Goal: Task Accomplishment & Management: Manage account settings

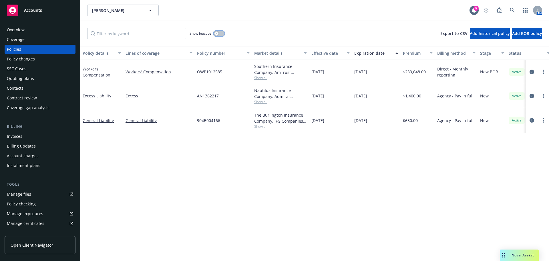
click at [218, 34] on div "button" at bounding box center [217, 33] width 4 height 4
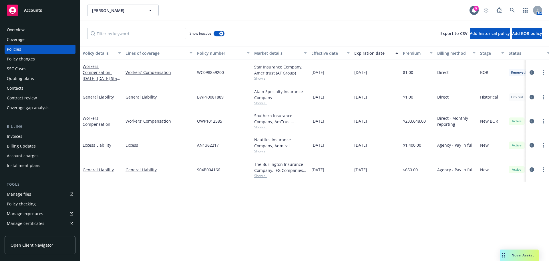
click at [32, 61] on div "Policy changes" at bounding box center [21, 58] width 28 height 9
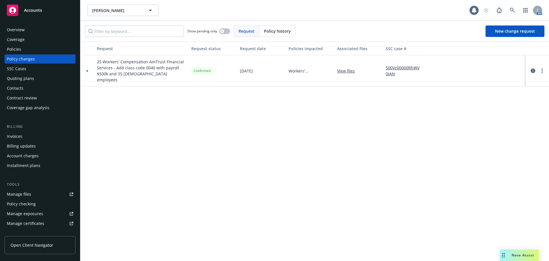
click at [88, 70] on div at bounding box center [87, 70] width 14 height 31
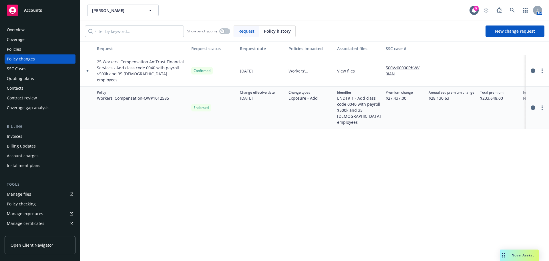
click at [88, 70] on icon at bounding box center [87, 71] width 2 height 2
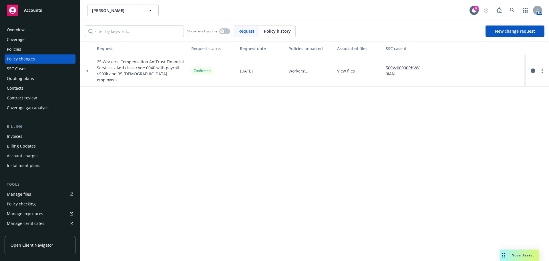
click at [42, 50] on div "Policies" at bounding box center [40, 49] width 66 height 9
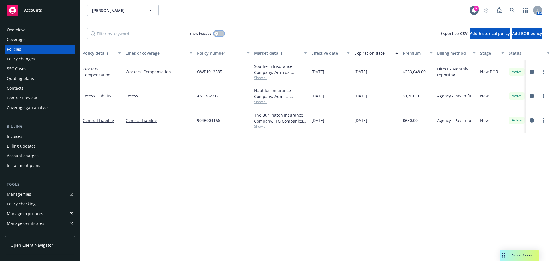
click at [219, 33] on button "button" at bounding box center [219, 34] width 11 height 6
